Goal: Task Accomplishment & Management: Complete application form

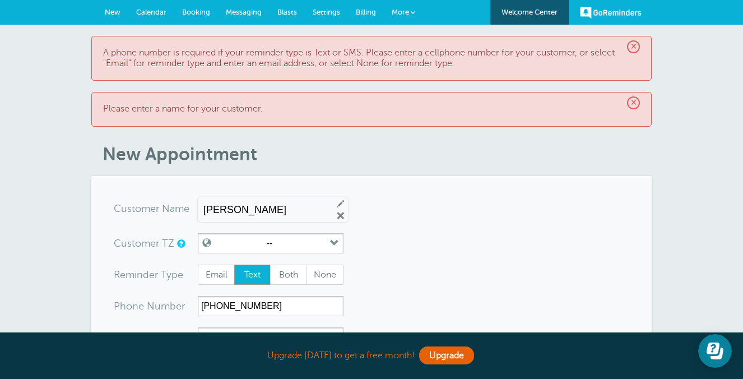
click at [102, 13] on link "New" at bounding box center [112, 12] width 31 height 25
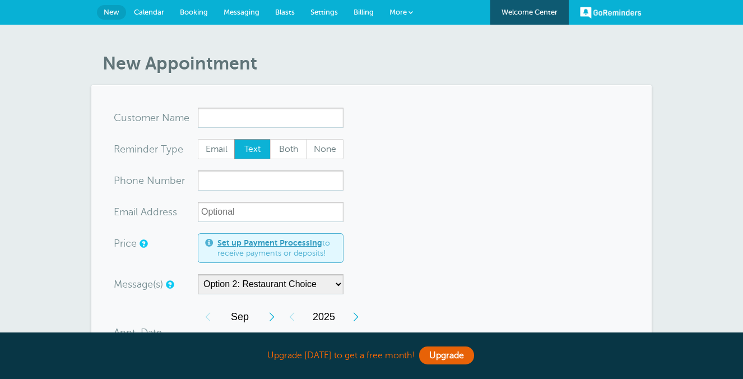
select select "162355"
click at [150, 12] on span "Calendar" at bounding box center [149, 12] width 30 height 8
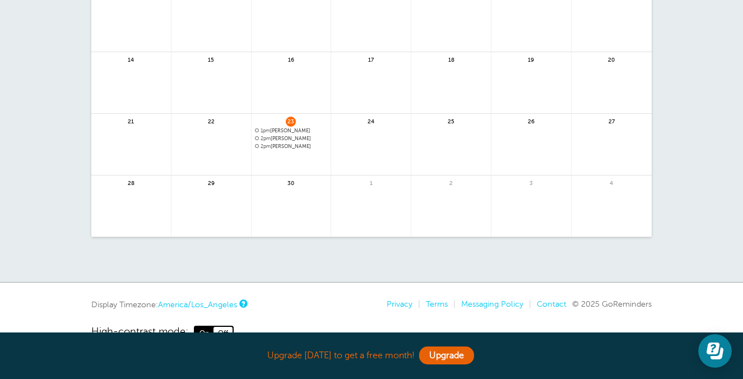
scroll to position [183, 0]
click at [279, 144] on span "2pm Kelly Burke" at bounding box center [291, 144] width 73 height 6
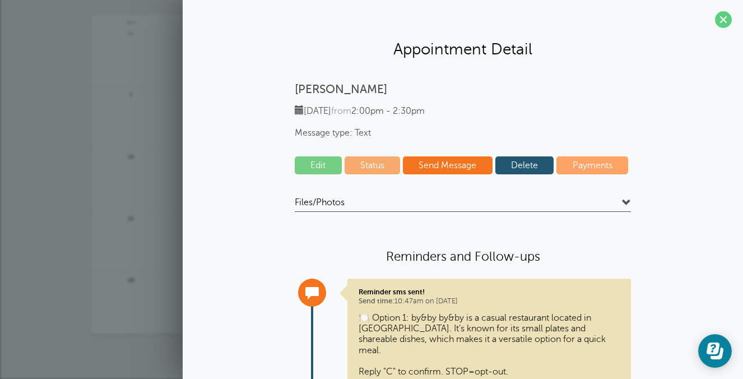
click at [523, 167] on link "Delete" at bounding box center [524, 165] width 59 height 18
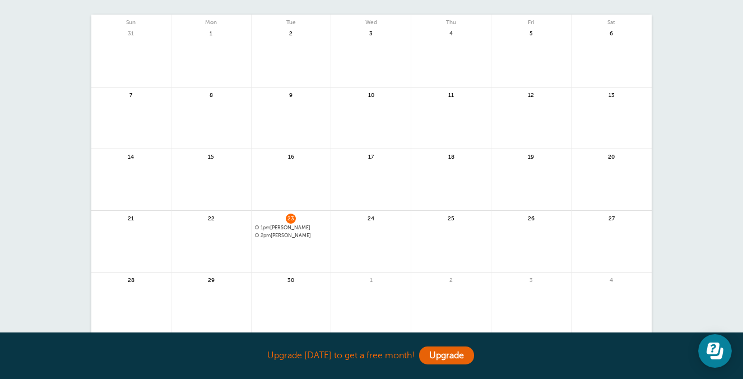
click at [288, 232] on span "2pm Kelly Burke" at bounding box center [291, 235] width 73 height 6
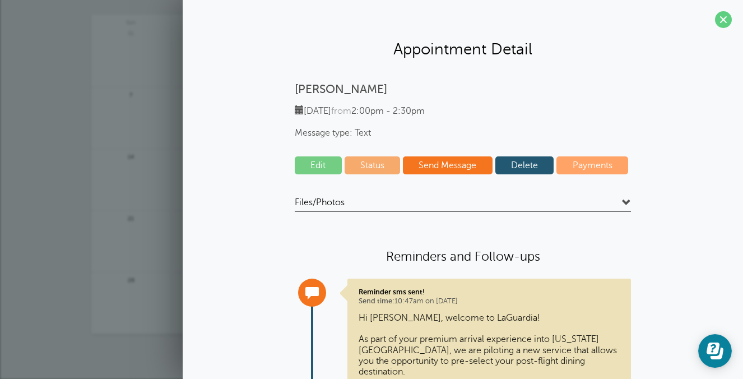
click at [520, 165] on link "Delete" at bounding box center [524, 165] width 59 height 18
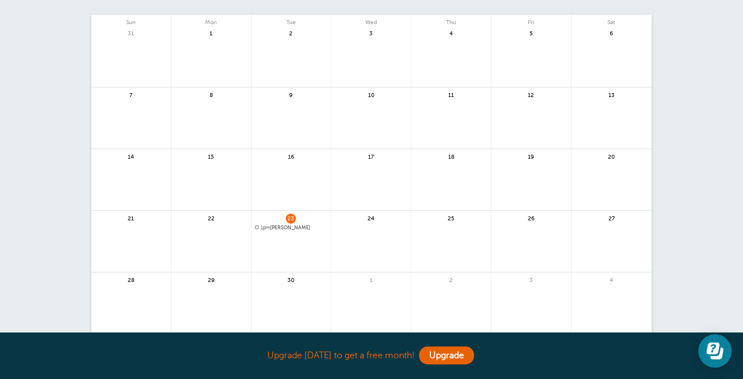
click at [278, 228] on span "1pm Kelly Burke" at bounding box center [291, 228] width 73 height 6
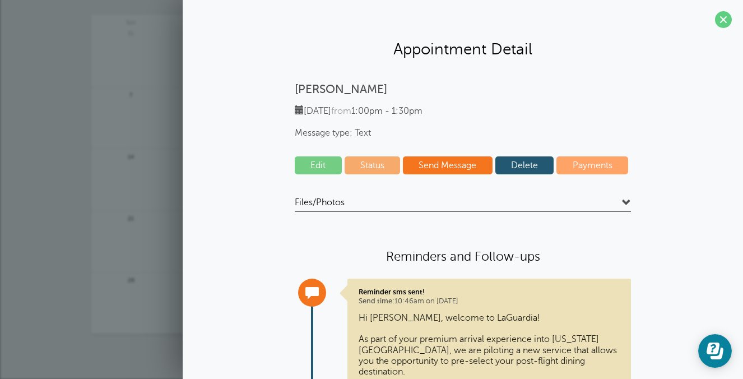
click at [537, 167] on link "Delete" at bounding box center [524, 165] width 59 height 18
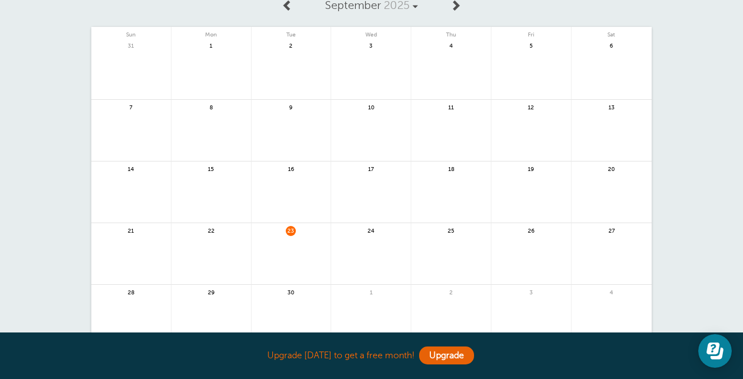
scroll to position [0, 0]
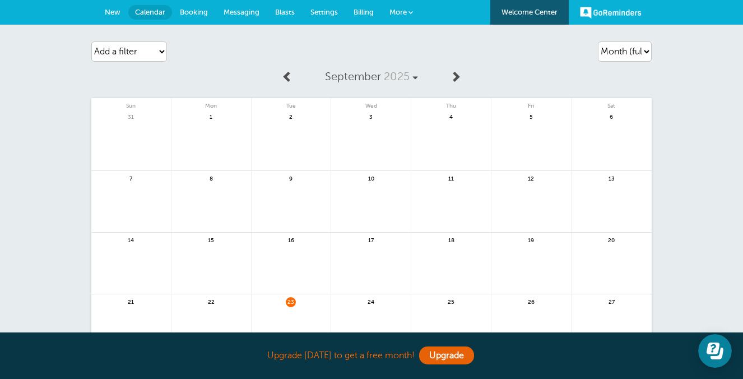
click at [235, 18] on link "Messaging" at bounding box center [242, 12] width 52 height 25
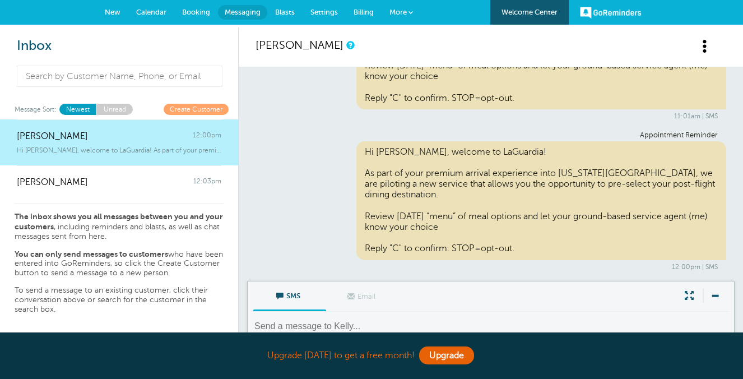
click at [154, 13] on span "Calendar" at bounding box center [151, 12] width 30 height 8
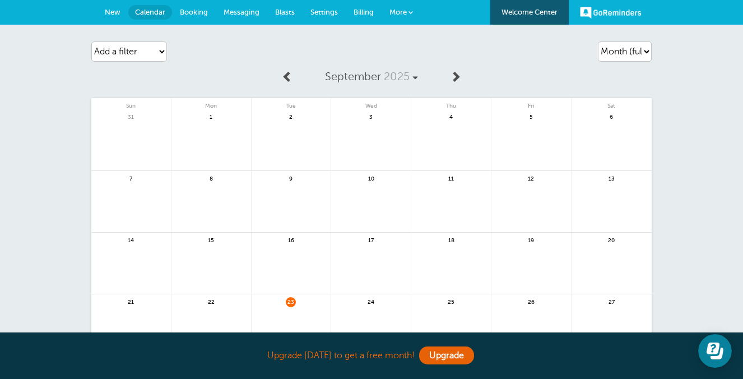
click at [118, 12] on span "New" at bounding box center [113, 12] width 16 height 8
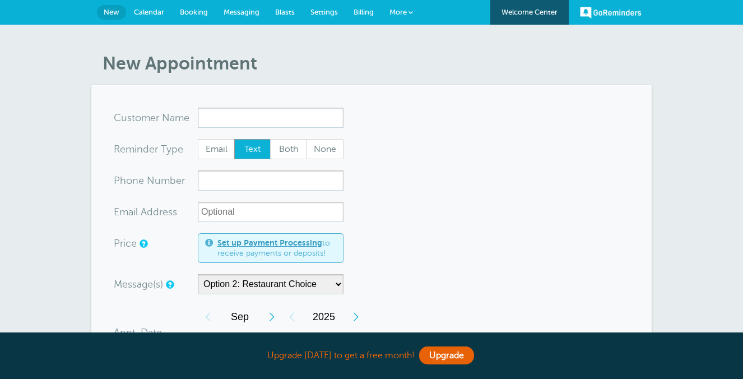
select select "162355"
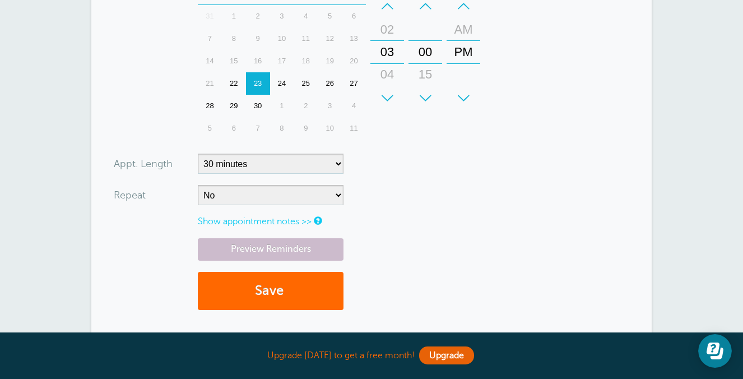
scroll to position [386, 0]
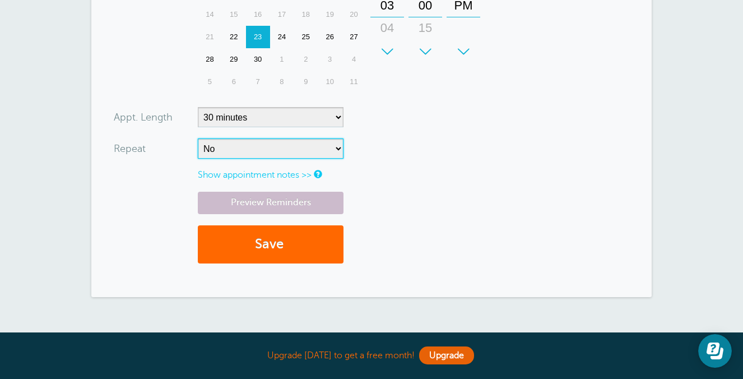
click at [231, 148] on select "No Daily Weekly Every 2 weeks Every 3 weeks Every 4 weeks Monthly Every 5 weeks…" at bounding box center [271, 148] width 146 height 20
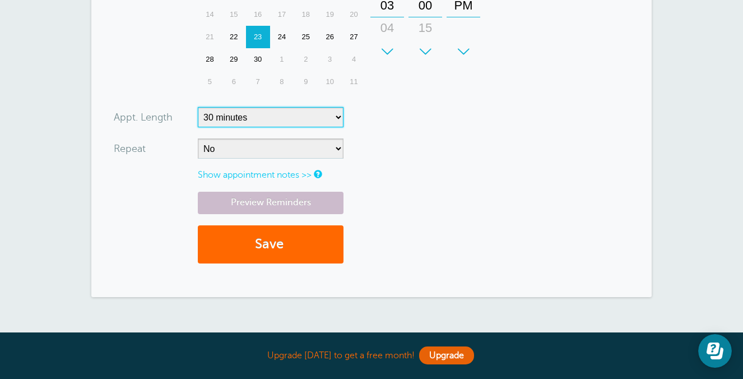
click at [327, 116] on select "5 minutes 10 minutes 15 minutes 20 minutes 25 minutes 30 minutes 35 minutes 40 …" at bounding box center [271, 117] width 146 height 20
select select "5"
click at [198, 107] on select "5 minutes 10 minutes 15 minutes 20 minutes 25 minutes 30 minutes 35 minutes 40 …" at bounding box center [271, 117] width 146 height 20
click at [297, 123] on select "5 minutes 10 minutes 15 minutes 20 minutes 25 minutes 30 minutes 35 minutes 40 …" at bounding box center [271, 117] width 146 height 20
select select
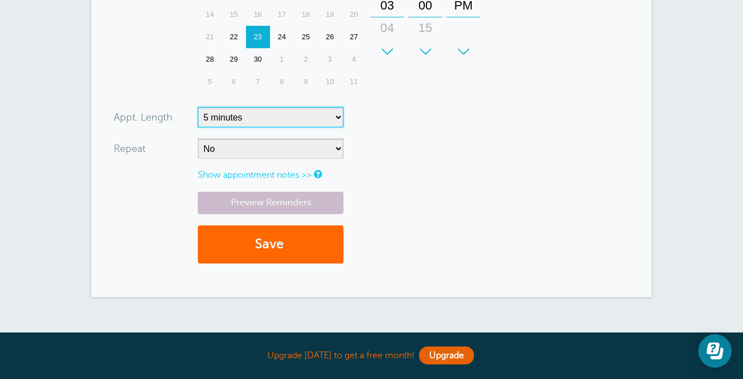
click at [198, 107] on select "5 minutes 10 minutes 15 minutes 20 minutes 25 minutes 30 minutes 35 minutes 40 …" at bounding box center [271, 117] width 146 height 20
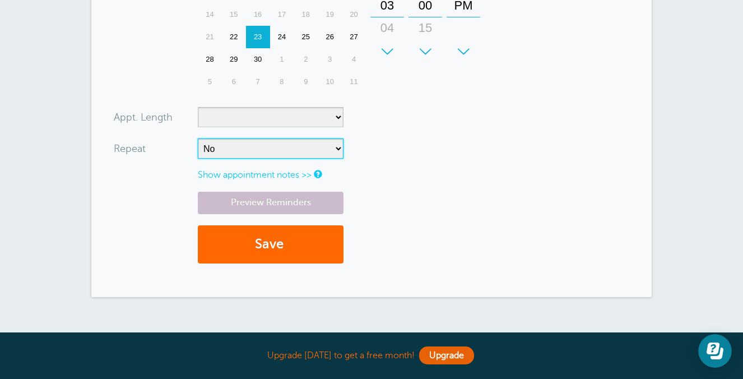
click at [328, 157] on select "No Daily Weekly Every 2 weeks Every 3 weeks Every 4 weeks Monthly Every 5 weeks…" at bounding box center [271, 148] width 146 height 20
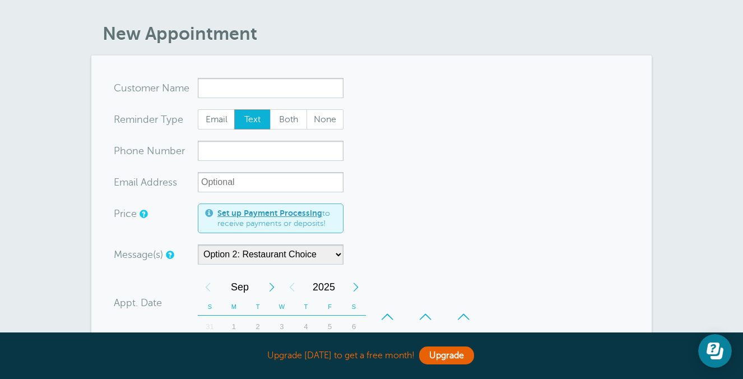
scroll to position [0, 0]
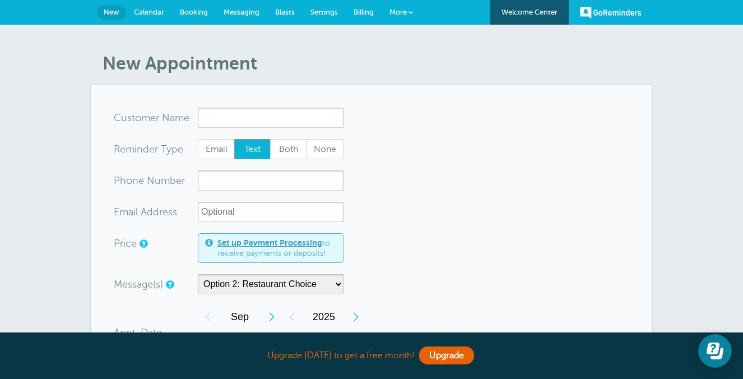
click at [253, 10] on span "Messaging" at bounding box center [241, 12] width 36 height 8
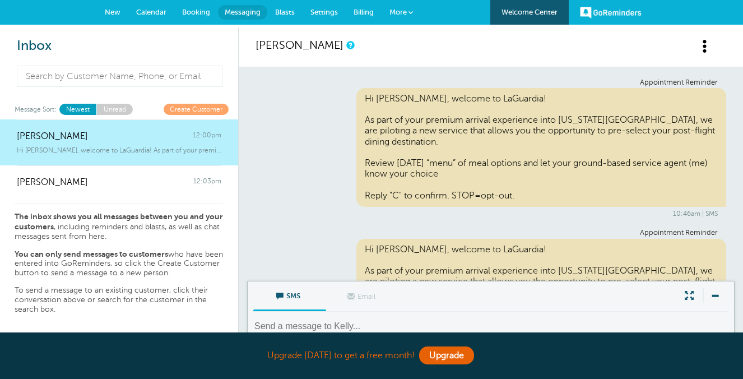
scroll to position [466, 0]
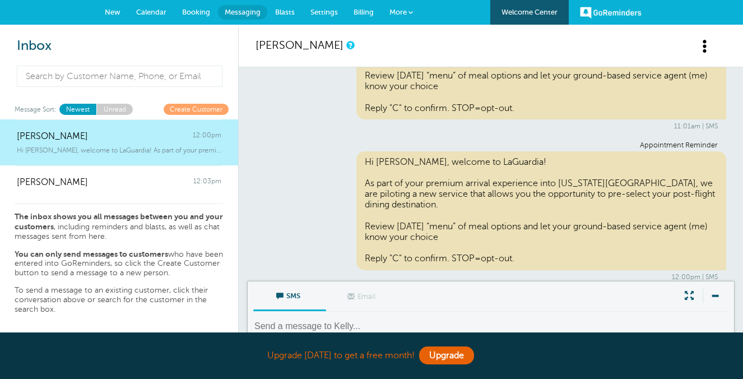
click at [301, 17] on link "Blasts" at bounding box center [284, 12] width 35 height 25
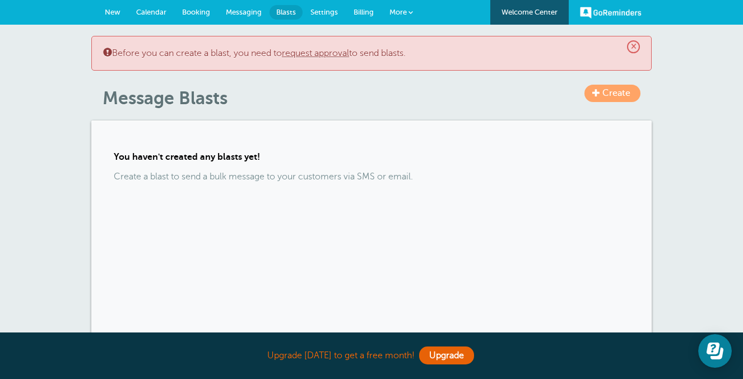
click at [612, 83] on header "× Before you can create a blast, you need to request approval to send blasts. C…" at bounding box center [371, 72] width 560 height 73
click at [613, 89] on span "Create" at bounding box center [616, 93] width 28 height 10
click at [320, 11] on span "Settings" at bounding box center [323, 12] width 27 height 8
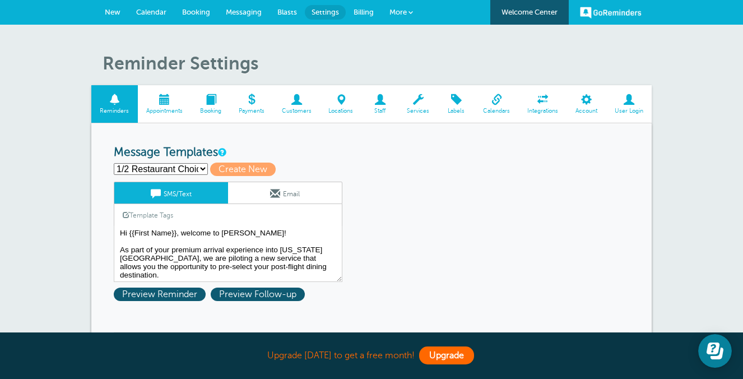
click at [446, 361] on link "Upgrade" at bounding box center [446, 355] width 55 height 18
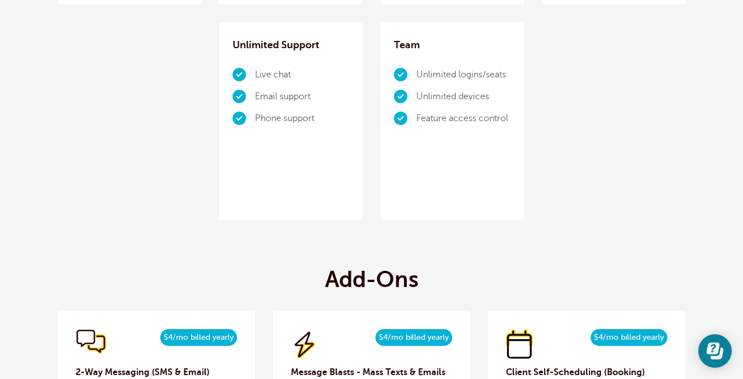
scroll to position [718, 0]
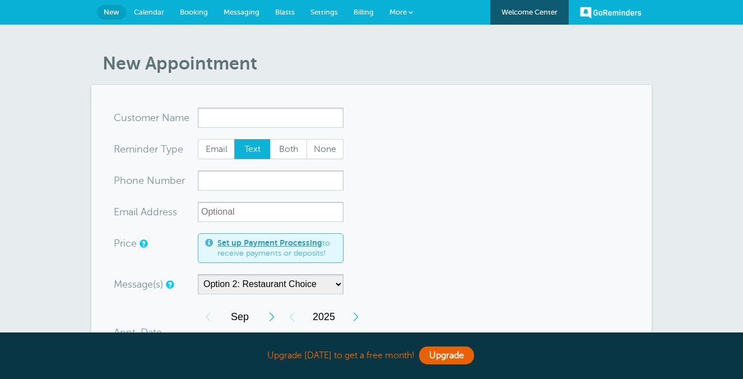
select select "162355"
